Goal: Navigation & Orientation: Find specific page/section

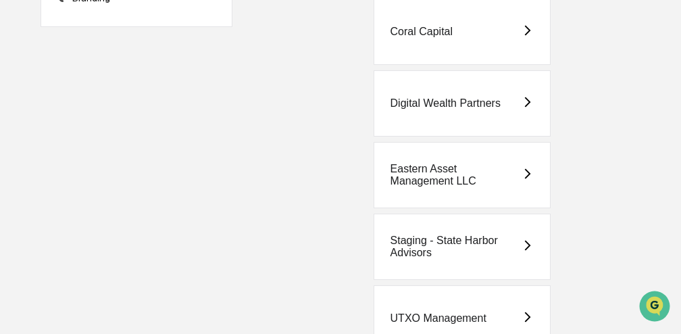
scroll to position [205, 0]
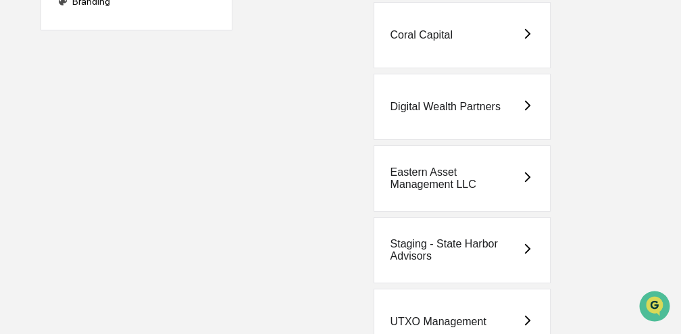
click at [438, 105] on div "Digital Wealth Partners" at bounding box center [445, 107] width 110 height 12
